Goal: Information Seeking & Learning: Learn about a topic

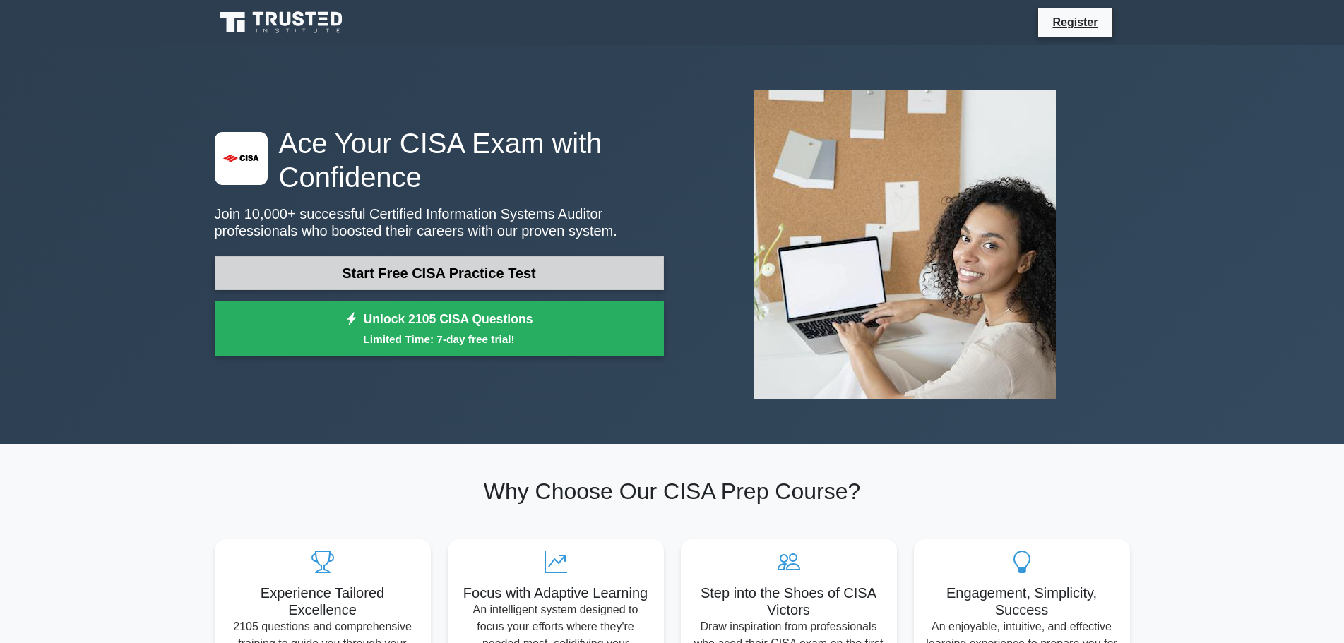
click at [487, 274] on link "Start Free CISA Practice Test" at bounding box center [439, 273] width 449 height 34
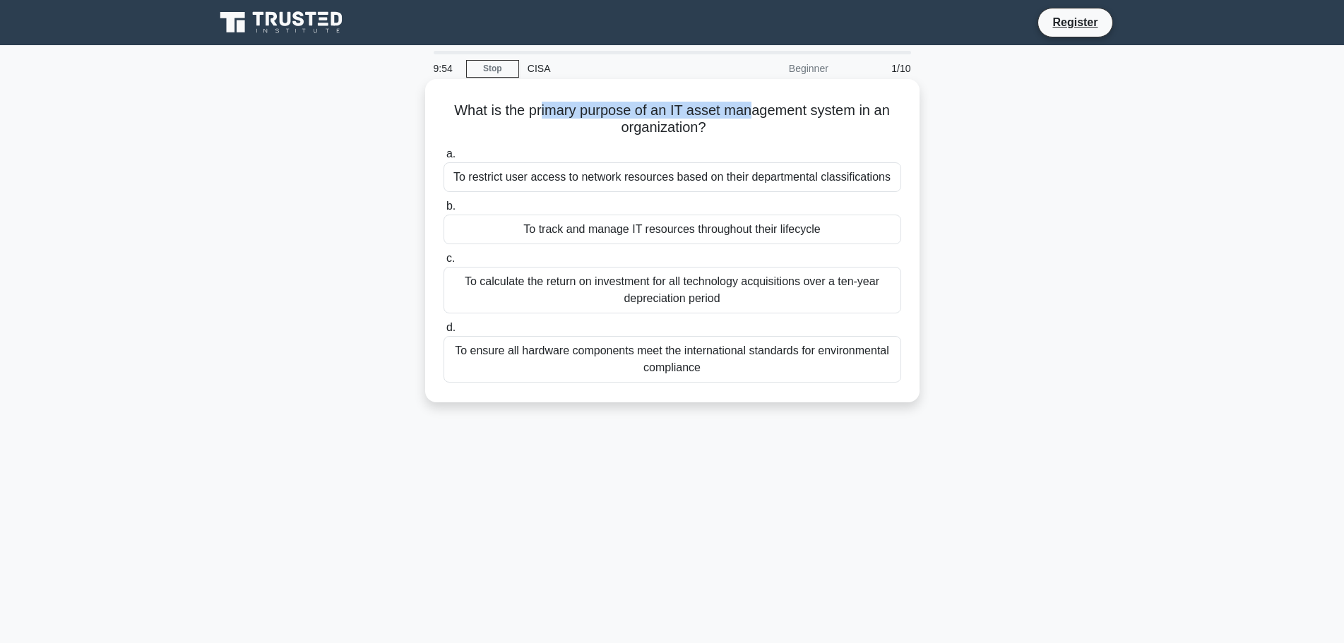
drag, startPoint x: 561, startPoint y: 110, endPoint x: 752, endPoint y: 109, distance: 191.3
click at [752, 109] on h5 "What is the primary purpose of an IT asset management system in an organization…" at bounding box center [672, 119] width 460 height 35
drag, startPoint x: 628, startPoint y: 348, endPoint x: 752, endPoint y: 383, distance: 128.3
click at [752, 383] on div "To ensure all hardware components meet the international standards for environm…" at bounding box center [672, 359] width 458 height 47
drag, startPoint x: 576, startPoint y: 285, endPoint x: 768, endPoint y: 308, distance: 192.8
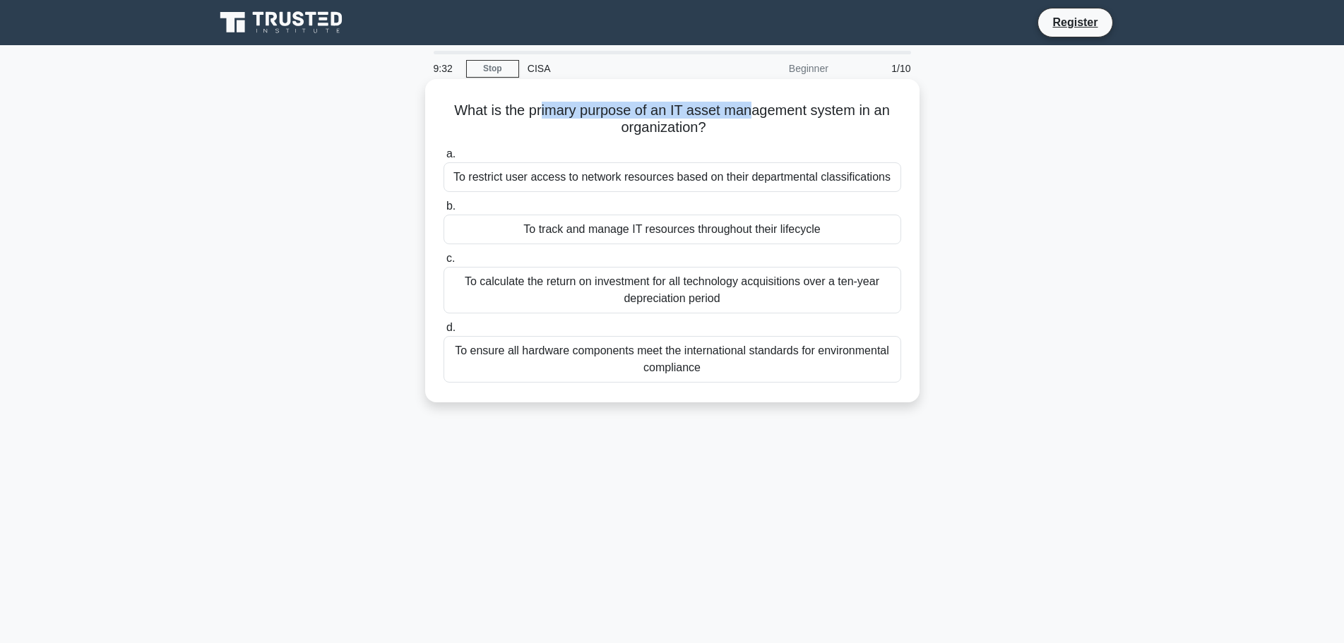
click at [768, 308] on div "To calculate the return on investment for all technology acquisitions over a te…" at bounding box center [672, 290] width 458 height 47
click at [657, 234] on div "To track and manage IT resources throughout their lifecycle" at bounding box center [672, 230] width 458 height 30
click at [443, 211] on input "b. To track and manage IT resources throughout their lifecycle" at bounding box center [443, 206] width 0 height 9
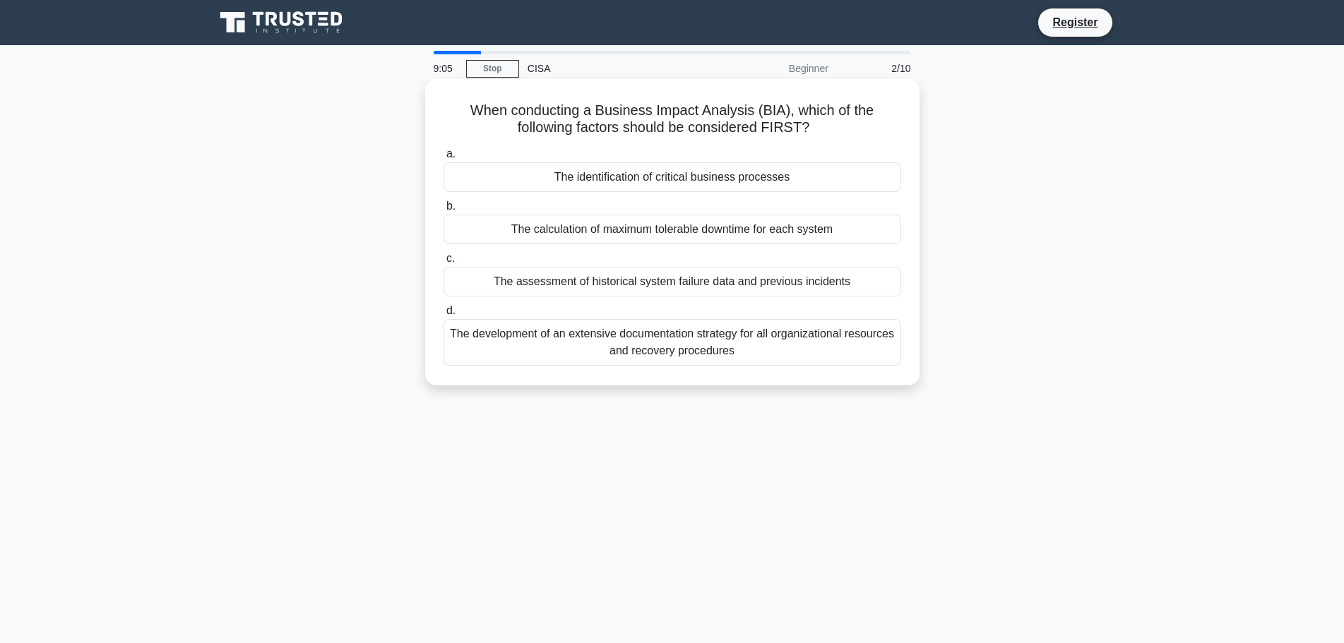
click at [693, 179] on div "The identification of critical business processes" at bounding box center [672, 177] width 458 height 30
click at [443, 159] on input "a. The identification of critical business processes" at bounding box center [443, 154] width 0 height 9
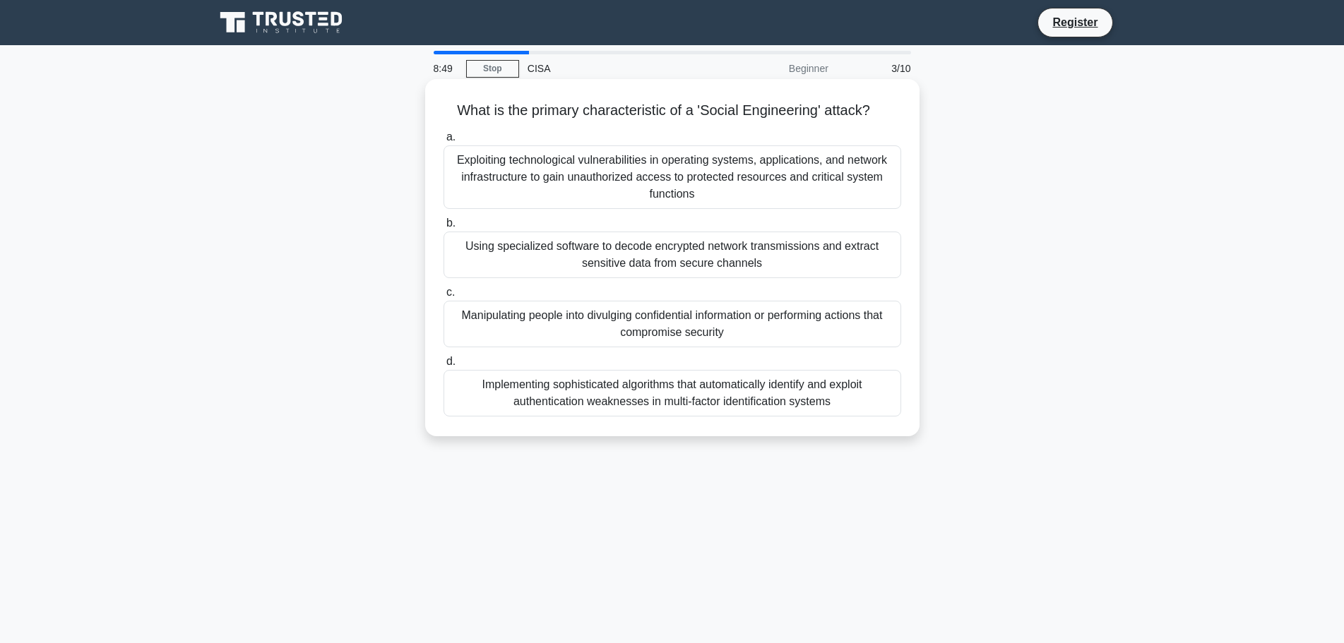
click at [738, 333] on div "Manipulating people into divulging confidential information or performing actio…" at bounding box center [672, 324] width 458 height 47
click at [443, 297] on input "c. Manipulating people into divulging confidential information or performing ac…" at bounding box center [443, 292] width 0 height 9
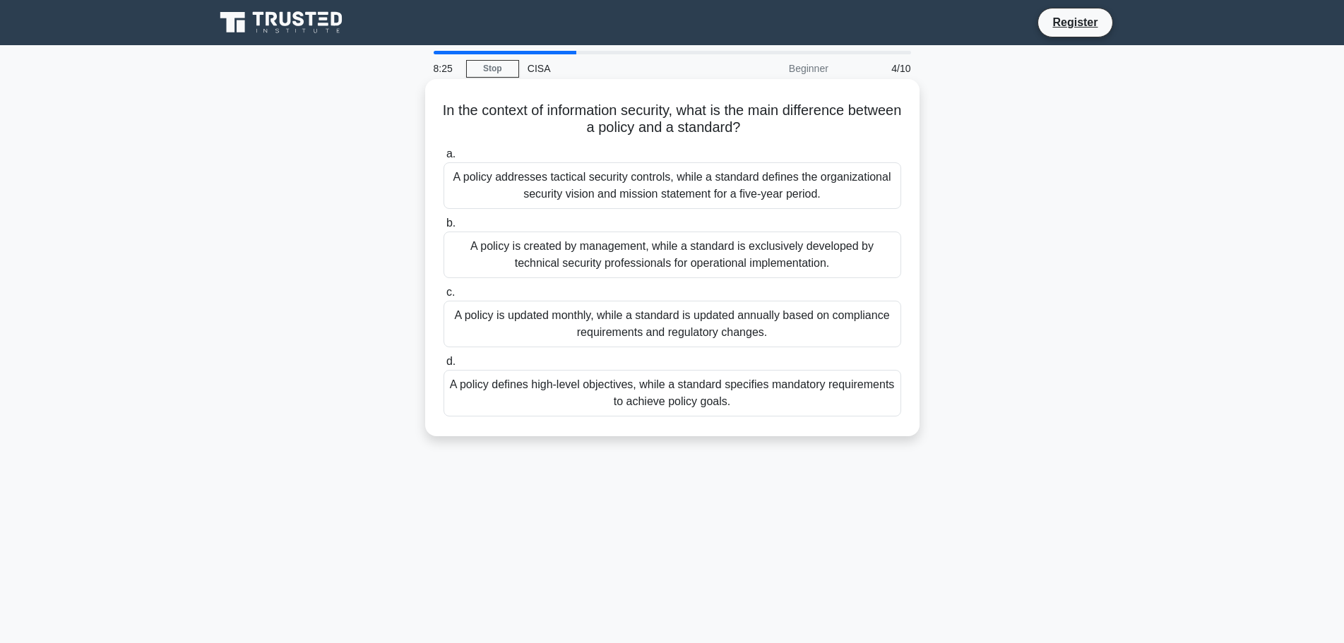
click at [689, 395] on div "A policy defines high-level objectives, while a standard specifies mandatory re…" at bounding box center [672, 393] width 458 height 47
click at [443, 366] on input "d. A policy defines high-level objectives, while a standard specifies mandatory…" at bounding box center [443, 361] width 0 height 9
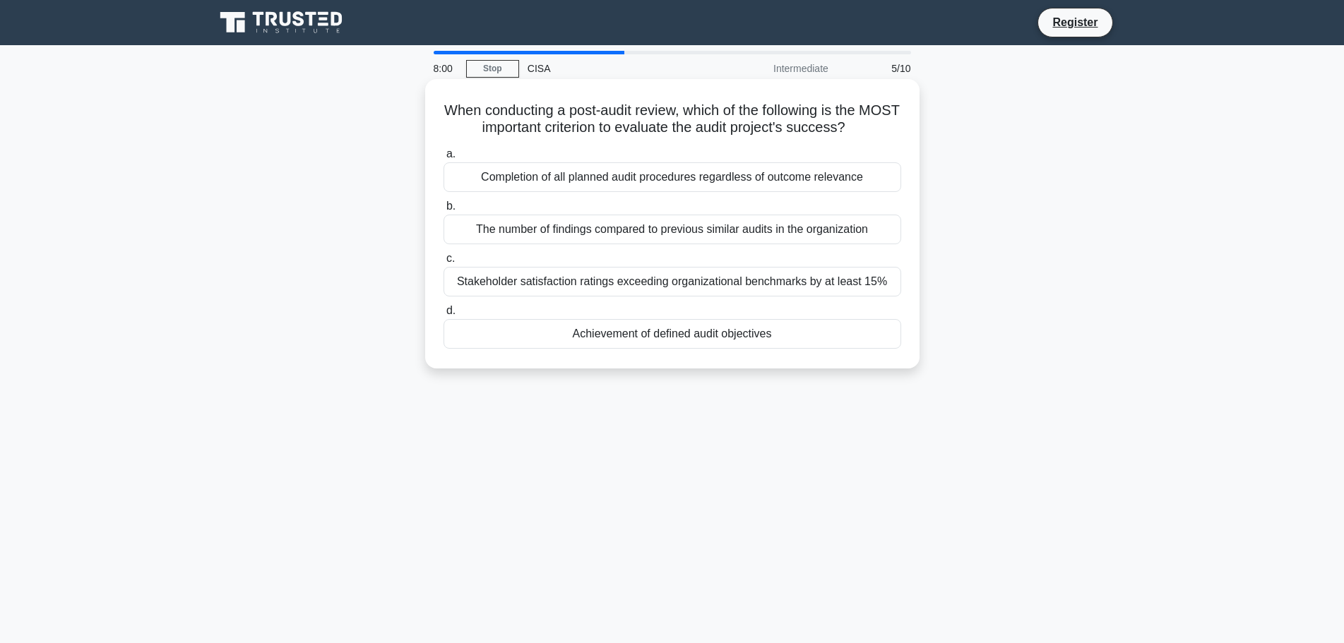
click at [659, 340] on div "Achievement of defined audit objectives" at bounding box center [672, 334] width 458 height 30
click at [443, 316] on input "d. Achievement of defined audit objectives" at bounding box center [443, 310] width 0 height 9
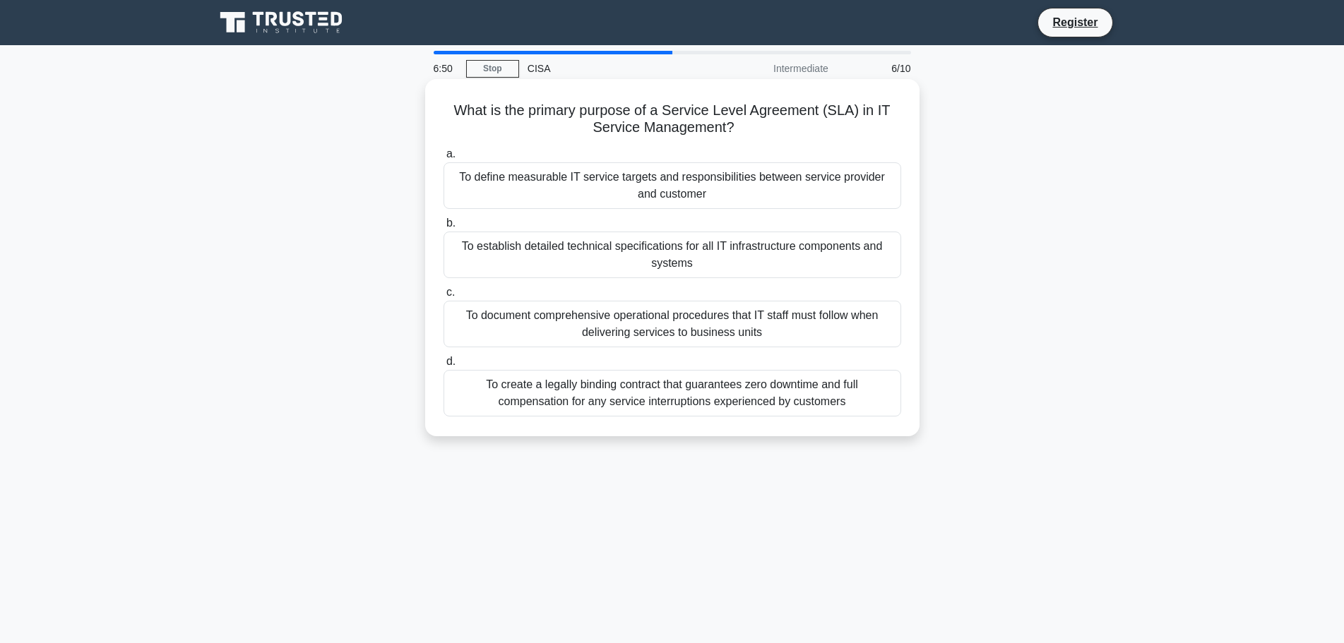
click at [656, 181] on div "To define measurable IT service targets and responsibilities between service pr…" at bounding box center [672, 185] width 458 height 47
click at [443, 159] on input "a. To define measurable IT service targets and responsibilities between service…" at bounding box center [443, 154] width 0 height 9
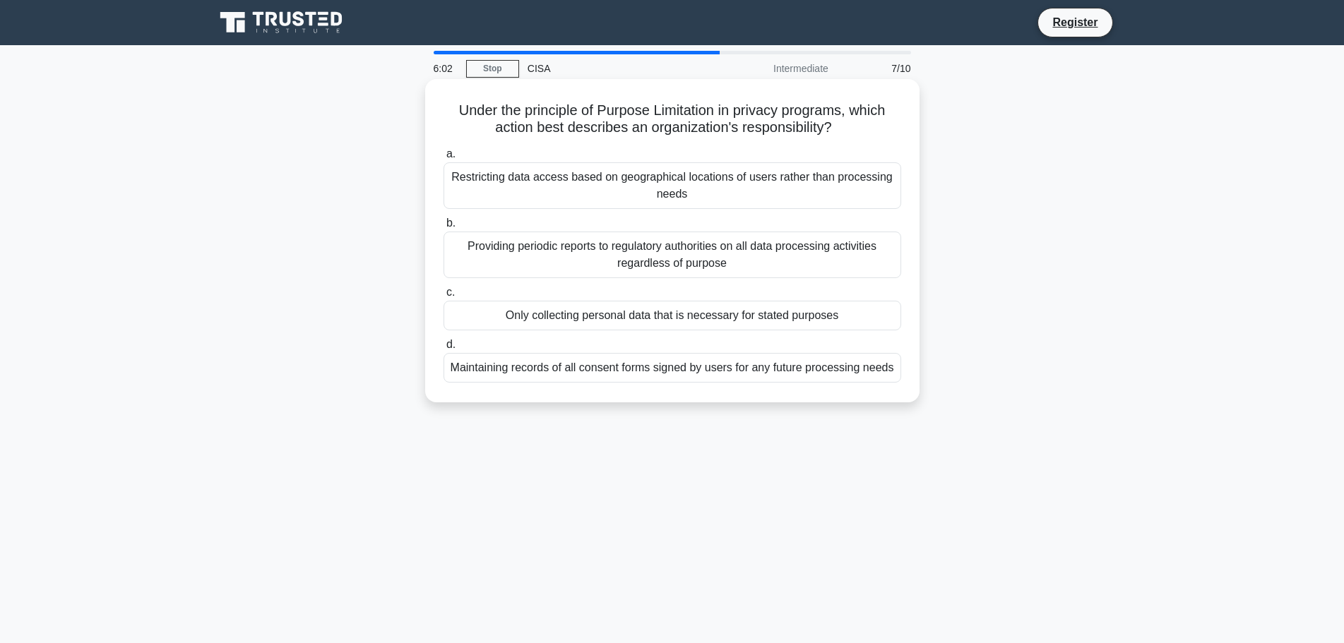
click at [708, 320] on div "Only collecting personal data that is necessary for stated purposes" at bounding box center [672, 316] width 458 height 30
click at [443, 297] on input "c. Only collecting personal data that is necessary for stated purposes" at bounding box center [443, 292] width 0 height 9
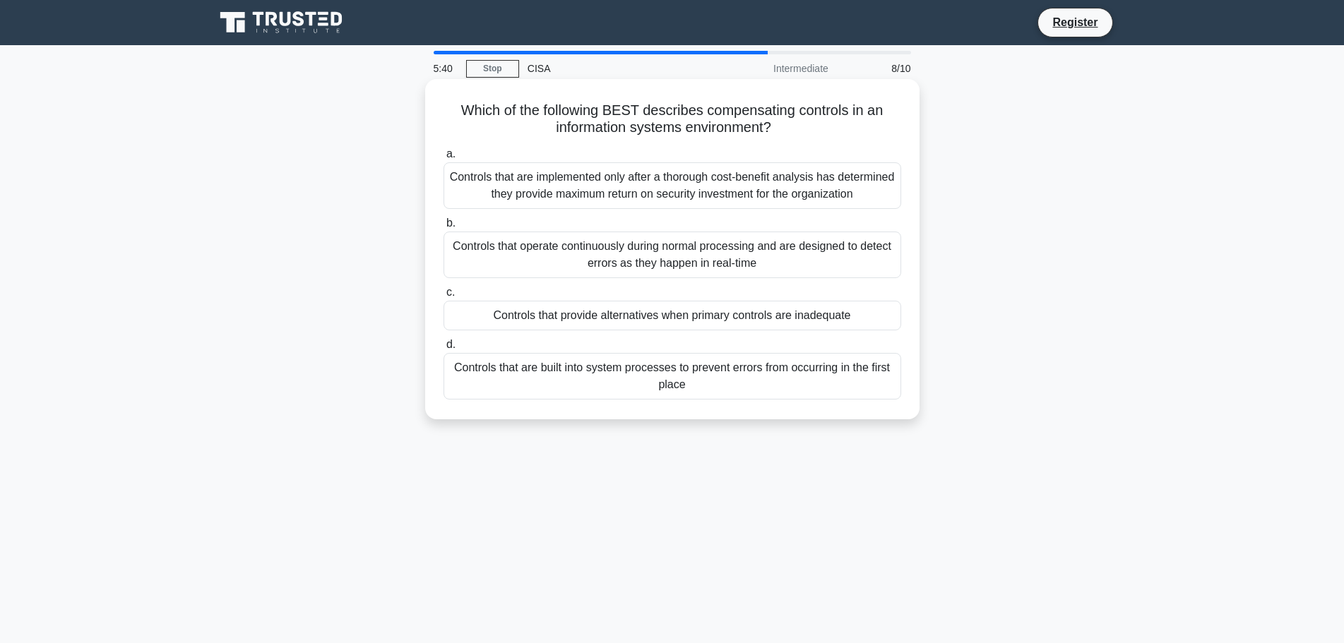
click at [758, 192] on div "Controls that are implemented only after a thorough cost-benefit analysis has d…" at bounding box center [672, 185] width 458 height 47
click at [443, 159] on input "a. Controls that are implemented only after a thorough cost-benefit analysis ha…" at bounding box center [443, 154] width 0 height 9
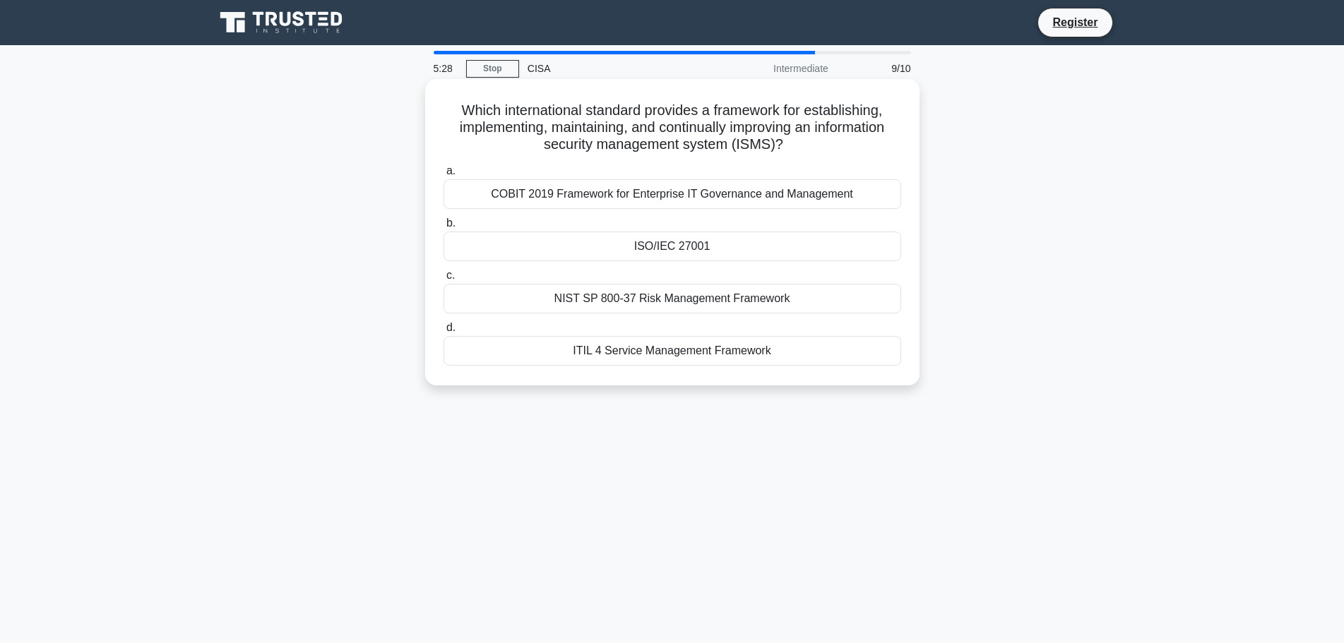
click at [754, 249] on div "ISO/IEC 27001" at bounding box center [672, 247] width 458 height 30
click at [443, 228] on input "b. ISO/IEC 27001" at bounding box center [443, 223] width 0 height 9
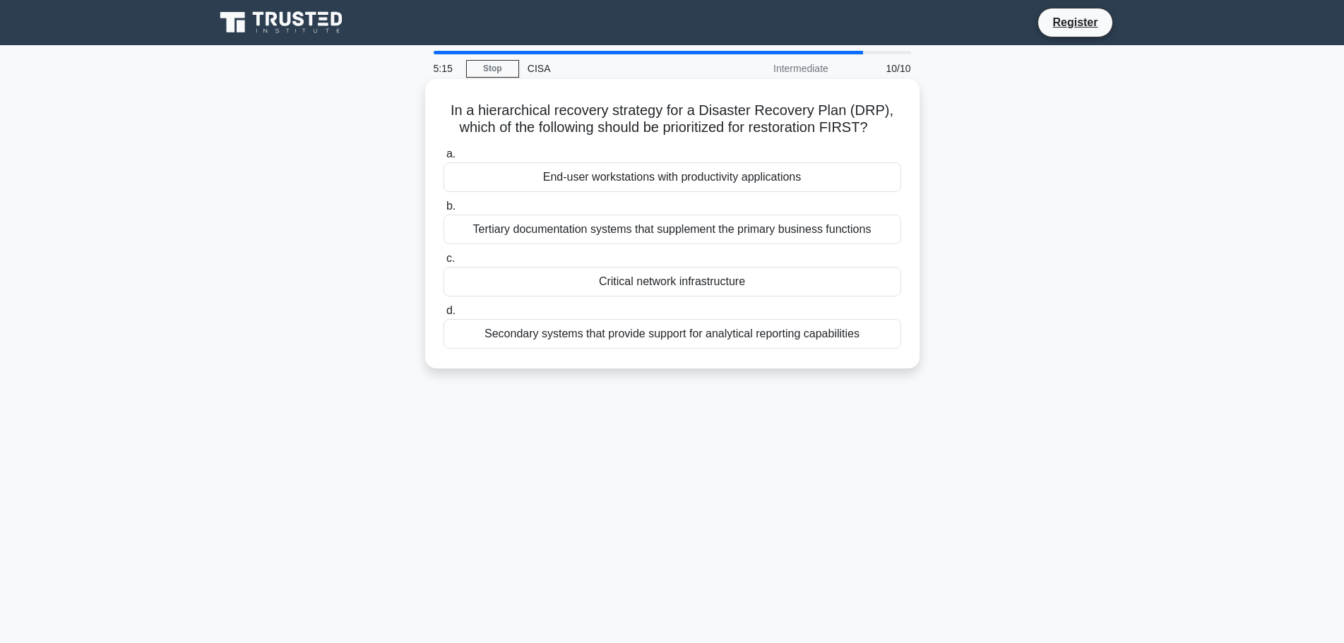
click at [702, 287] on div "Critical network infrastructure" at bounding box center [672, 282] width 458 height 30
click at [443, 263] on input "c. Critical network infrastructure" at bounding box center [443, 258] width 0 height 9
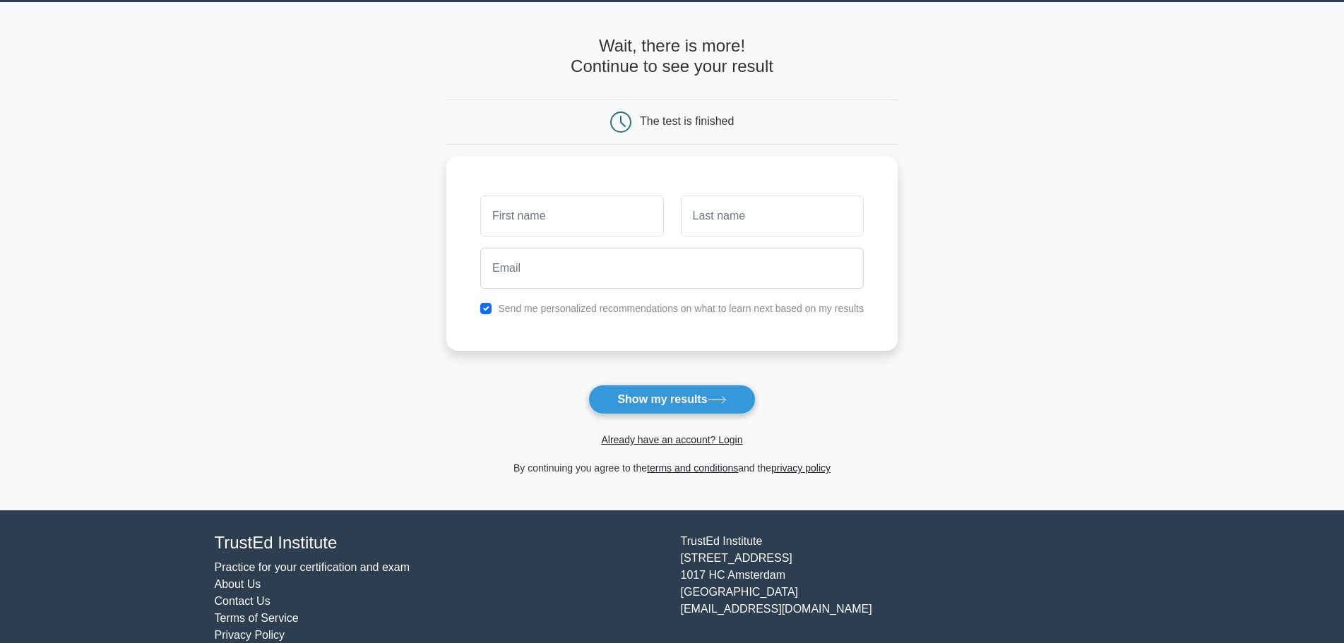
scroll to position [67, 0]
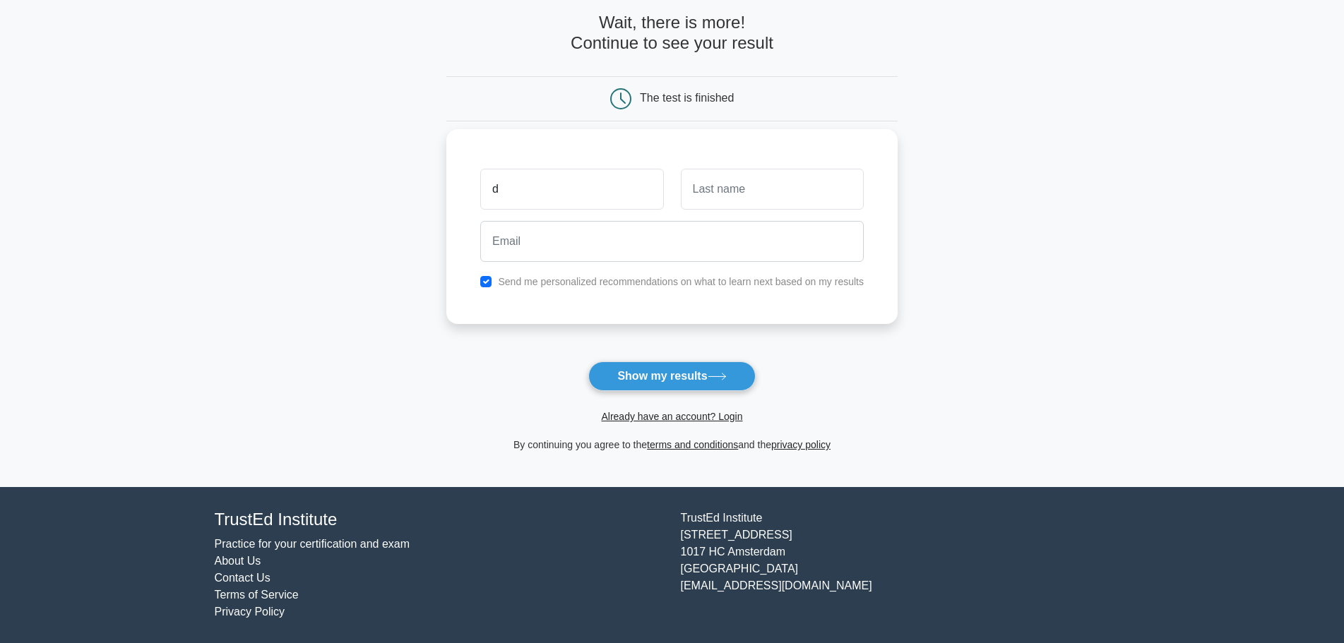
type input "d"
click at [753, 198] on input "text" at bounding box center [772, 189] width 183 height 41
type input "c"
click at [666, 247] on input "email" at bounding box center [671, 241] width 383 height 41
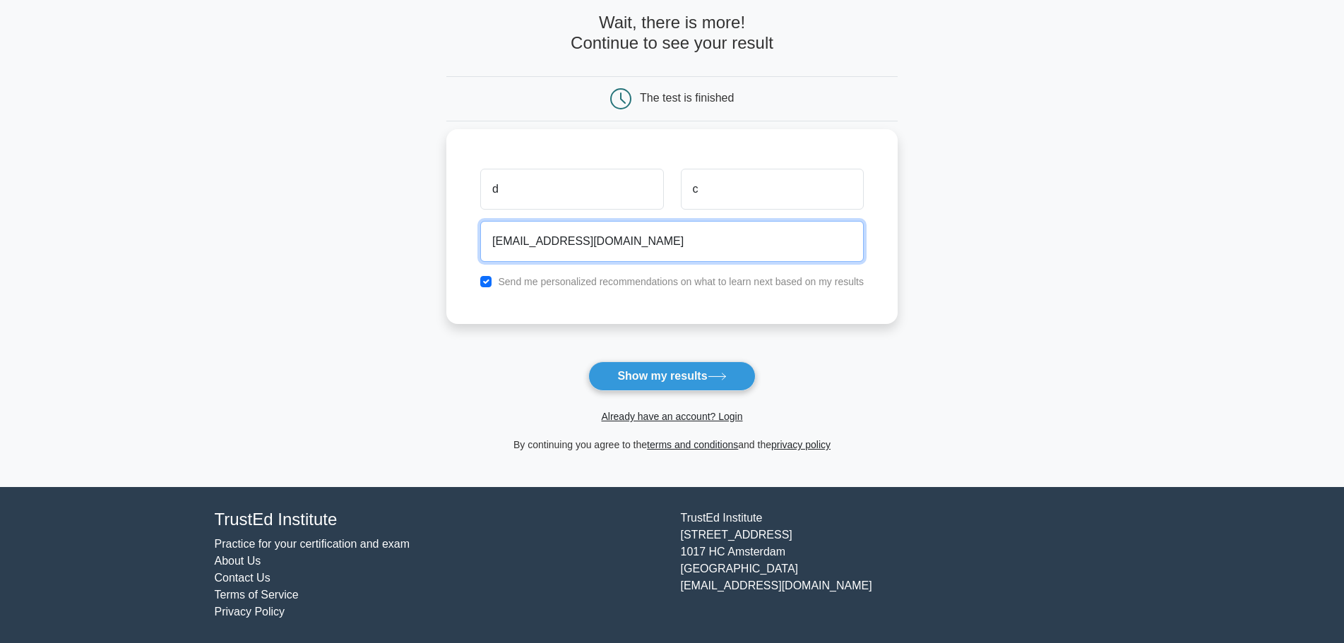
type input "nisannin@hotmail.com"
click at [485, 285] on input "checkbox" at bounding box center [485, 281] width 11 height 11
checkbox input "false"
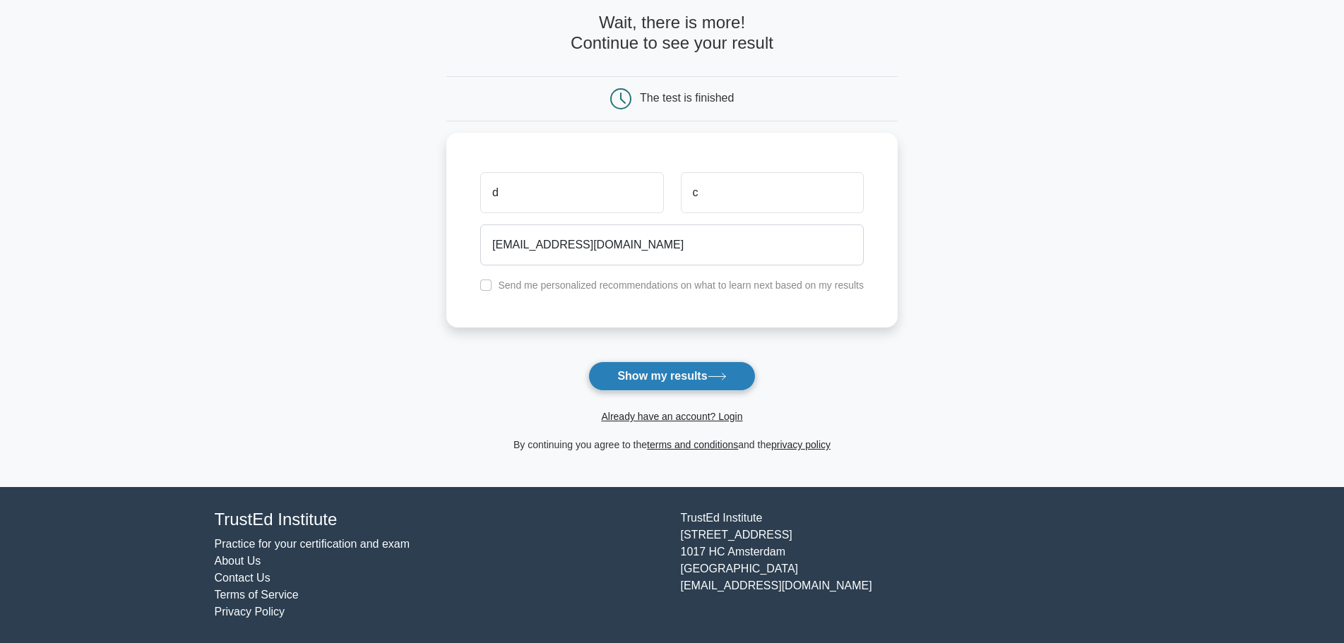
click at [684, 383] on button "Show my results" at bounding box center [671, 377] width 167 height 30
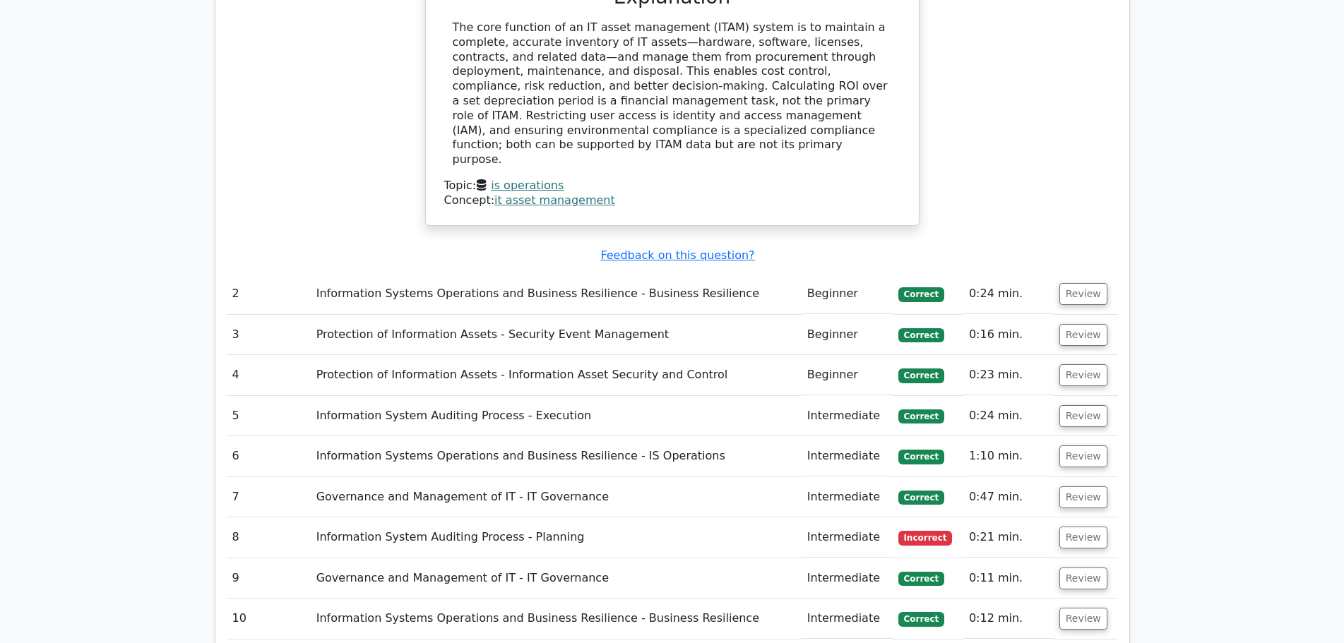
scroll to position [1624, 0]
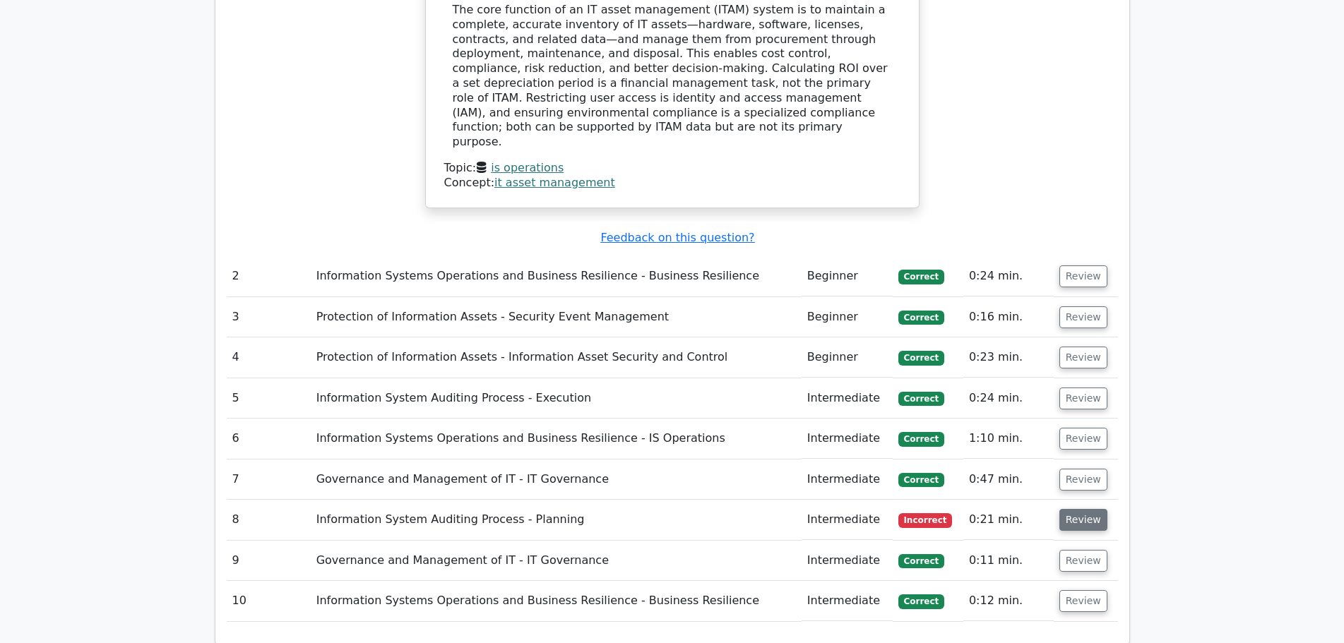
click at [1059, 509] on button "Review" at bounding box center [1083, 520] width 48 height 22
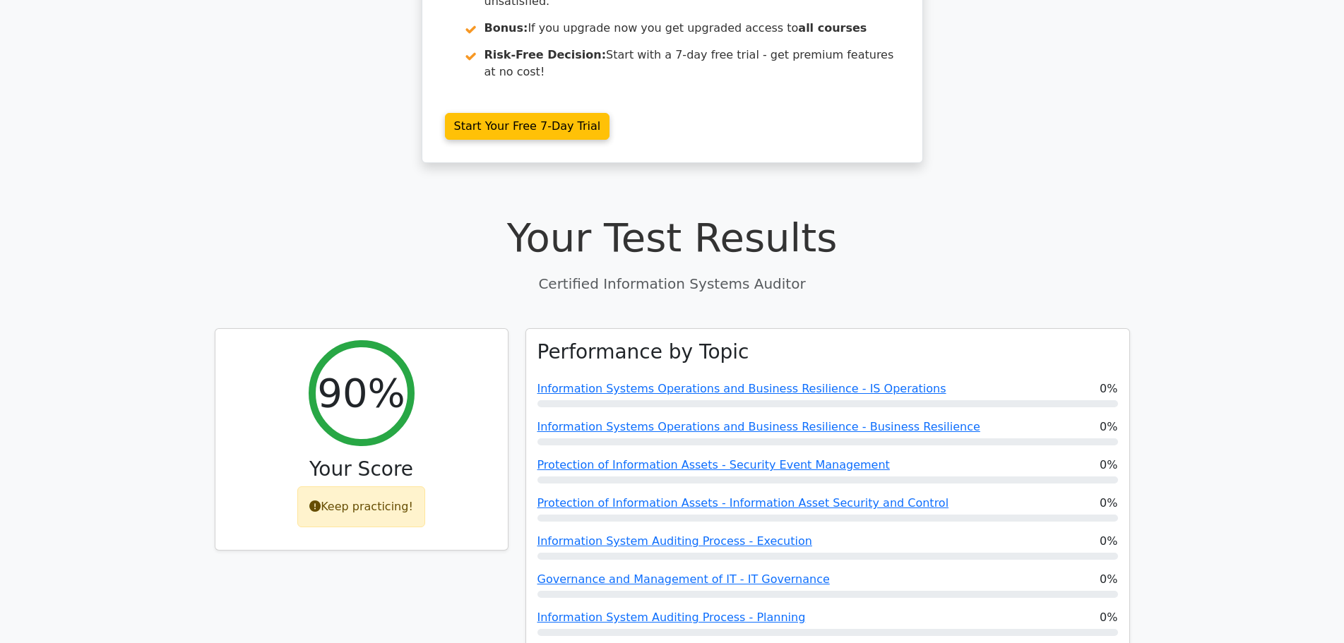
scroll to position [0, 0]
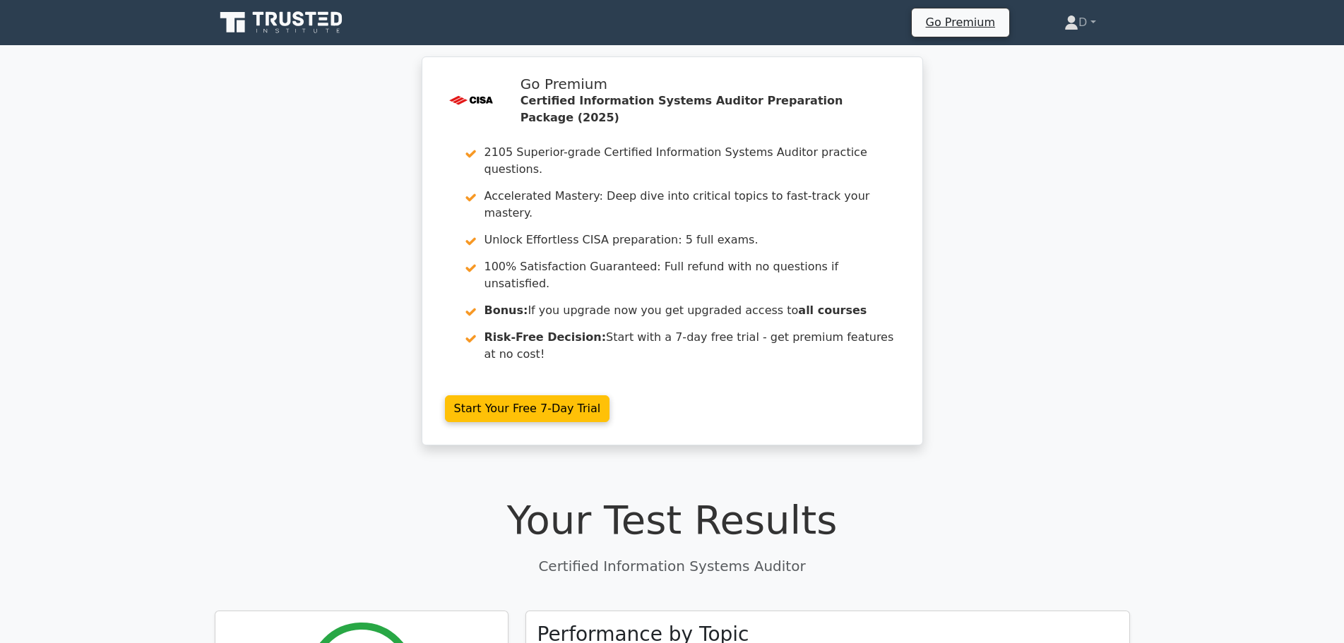
click at [305, 35] on icon at bounding box center [283, 22] width 136 height 27
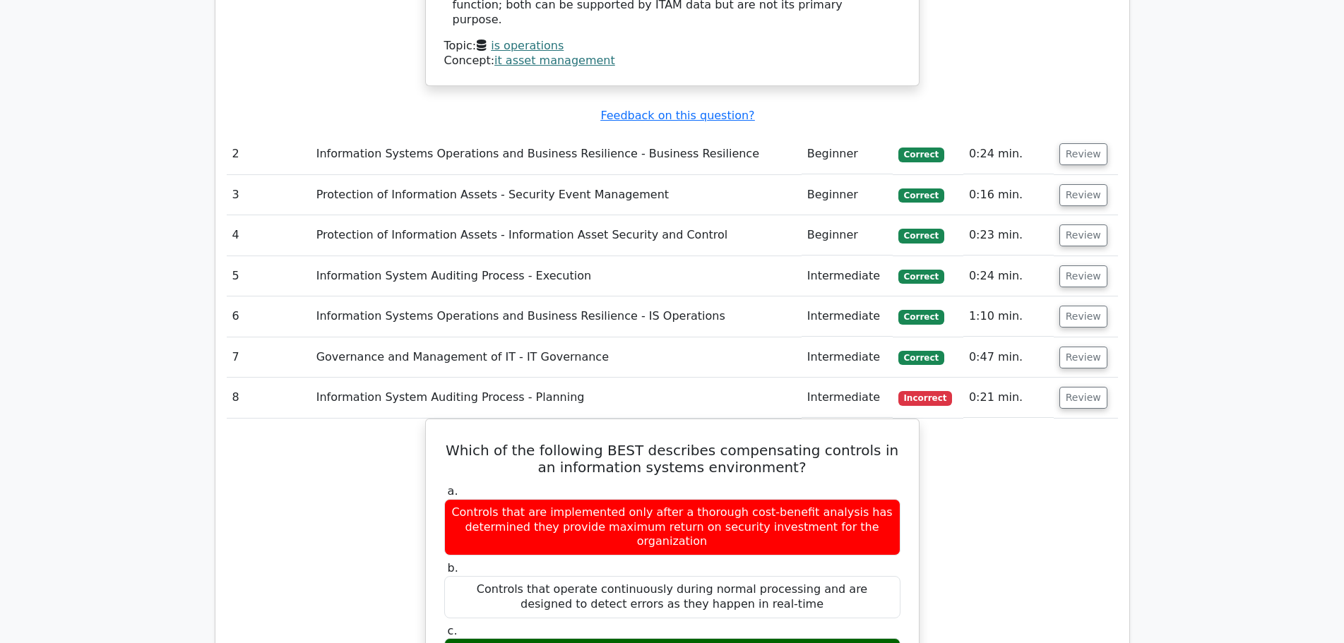
scroll to position [1765, 0]
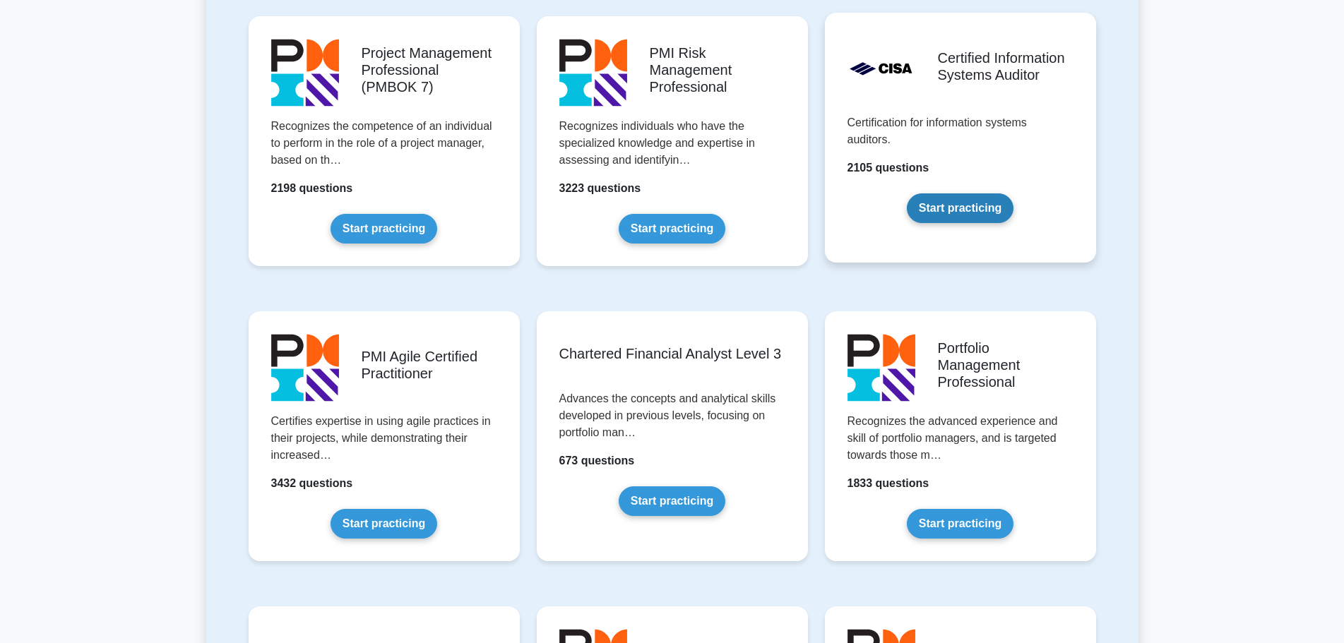
scroll to position [1200, 0]
